Goal: Navigation & Orientation: Find specific page/section

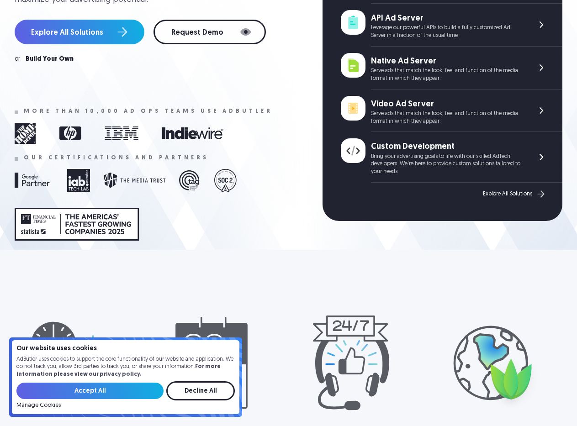
scroll to position [217, 0]
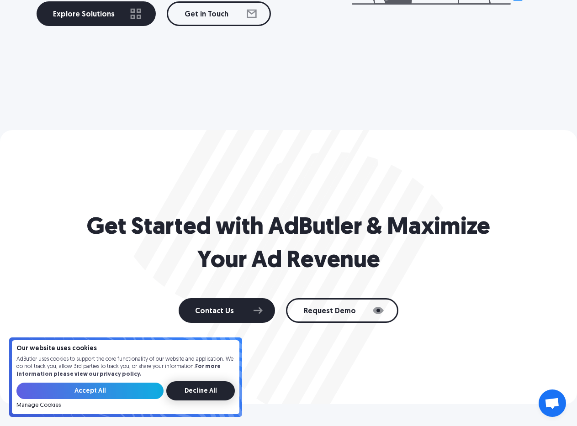
click at [215, 396] on input "Decline All" at bounding box center [200, 391] width 69 height 19
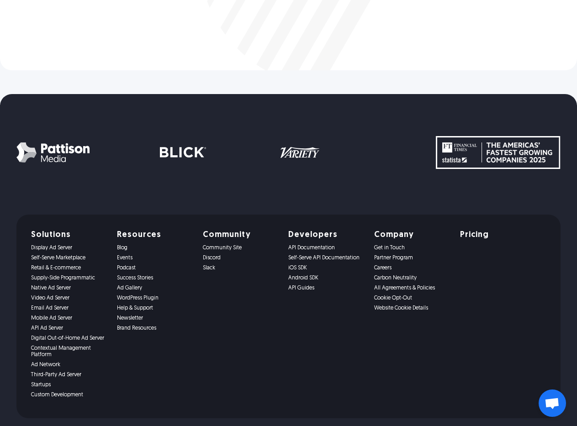
scroll to position [1949, 0]
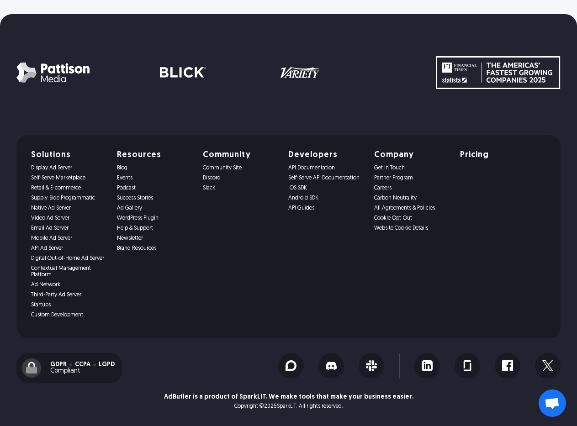
click at [51, 177] on link "Self-Serve Marketplace" at bounding box center [68, 178] width 75 height 6
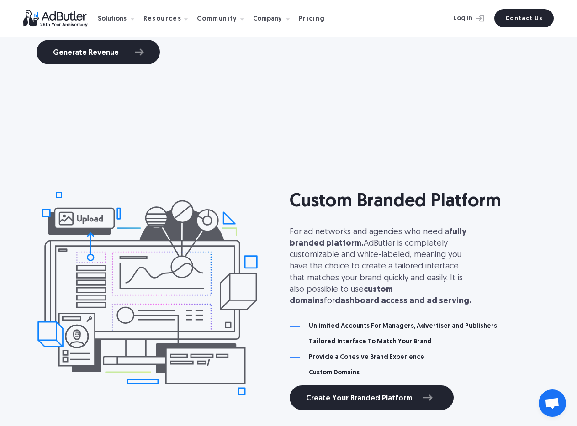
scroll to position [2626, 0]
